Goal: Task Accomplishment & Management: Complete application form

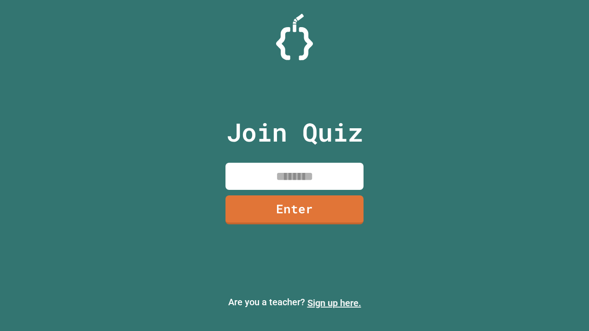
click at [334, 303] on link "Sign up here." at bounding box center [334, 303] width 54 height 11
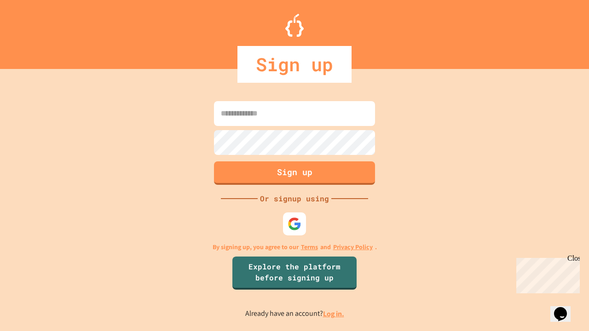
click at [334, 314] on link "Log in." at bounding box center [333, 314] width 21 height 10
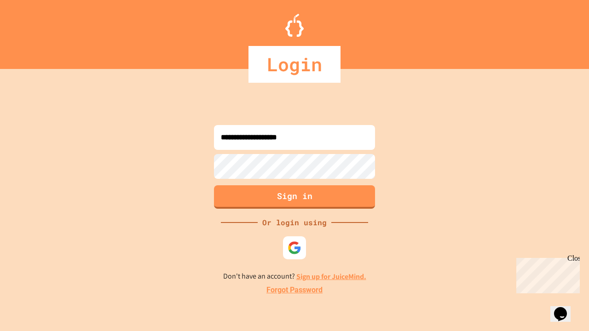
type input "**********"
